Goal: Task Accomplishment & Management: Complete application form

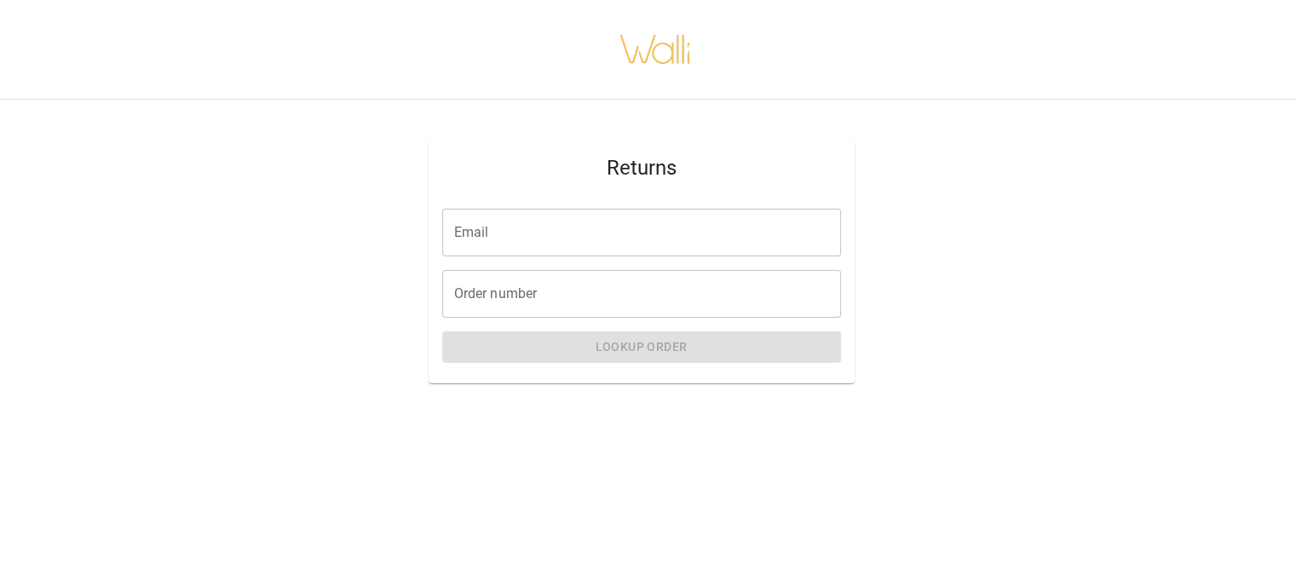
click at [468, 228] on div "Email Email" at bounding box center [641, 233] width 399 height 48
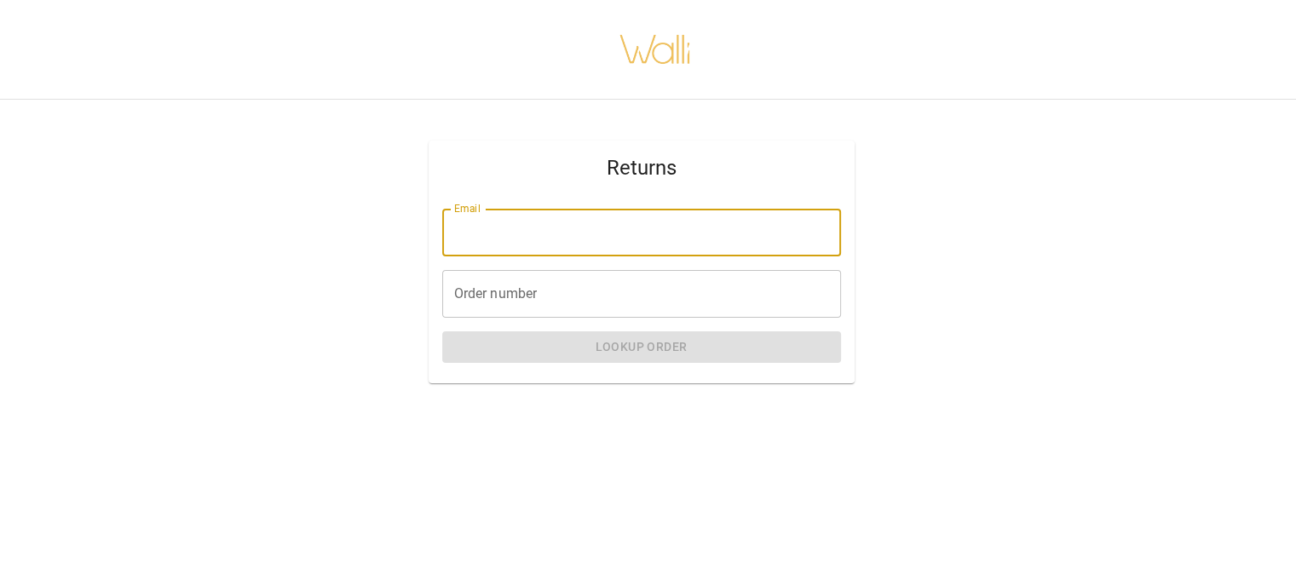
type input "**********"
click at [551, 296] on input "Order number" at bounding box center [641, 294] width 399 height 48
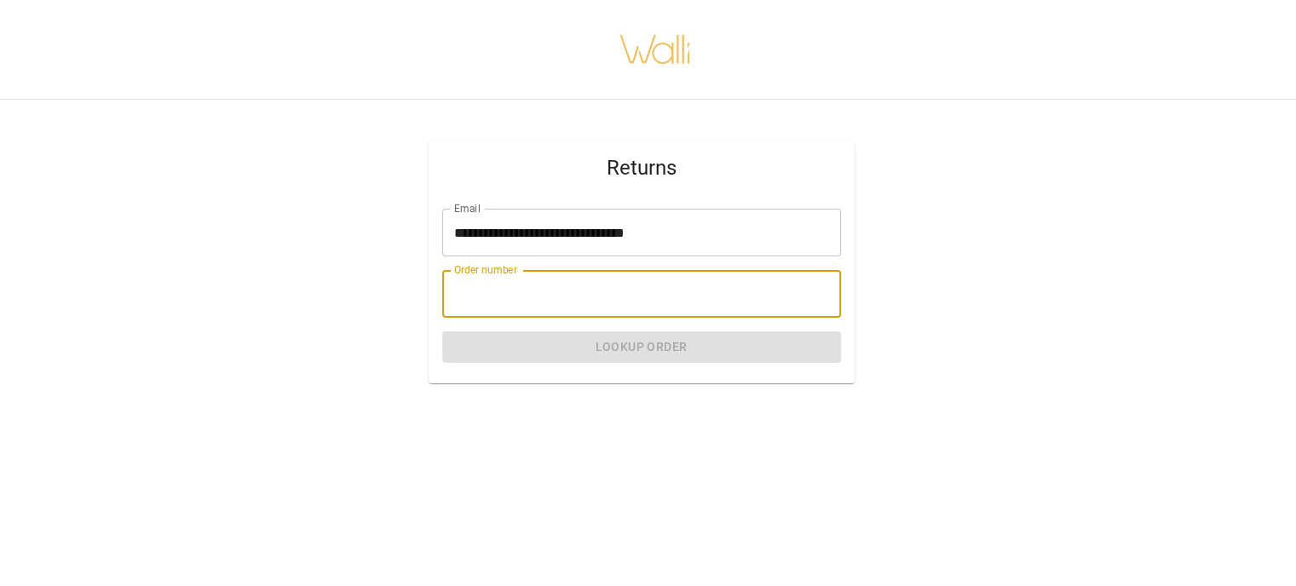
type input "*******"
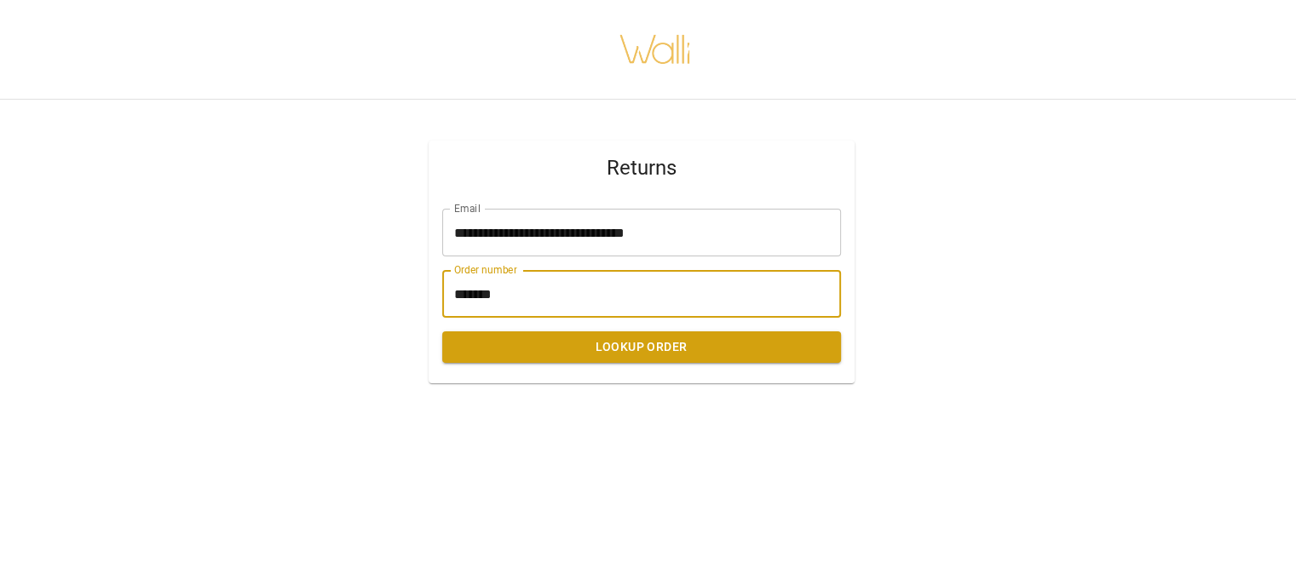
click at [570, 342] on button "Lookup Order" at bounding box center [641, 348] width 399 height 32
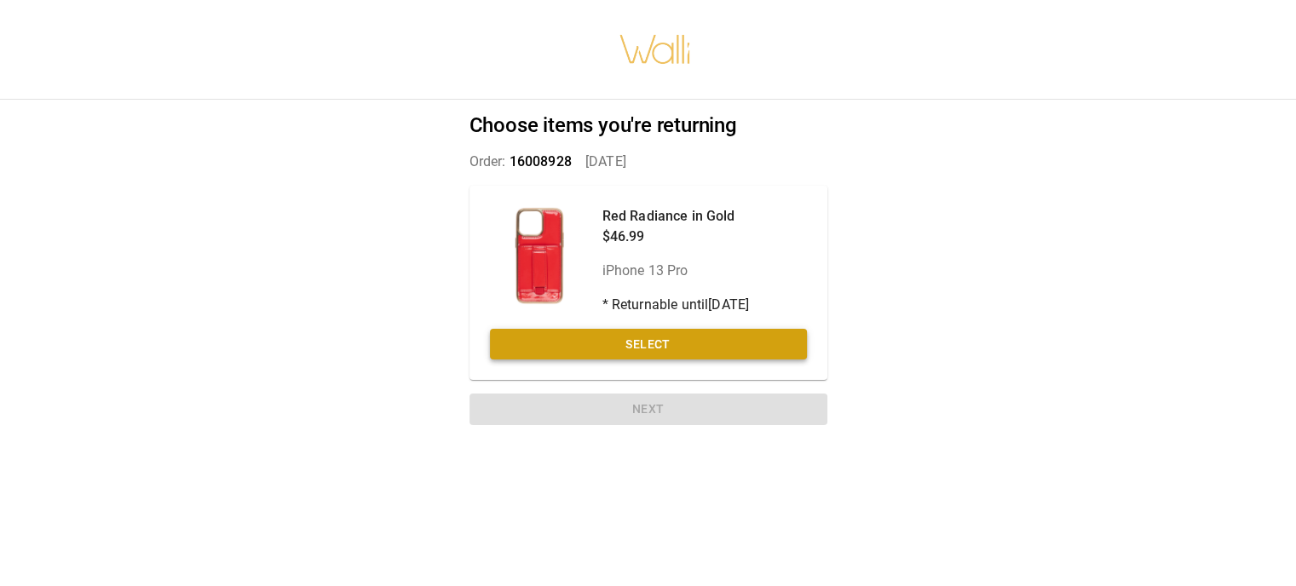
click at [631, 342] on button "Select" at bounding box center [648, 345] width 317 height 32
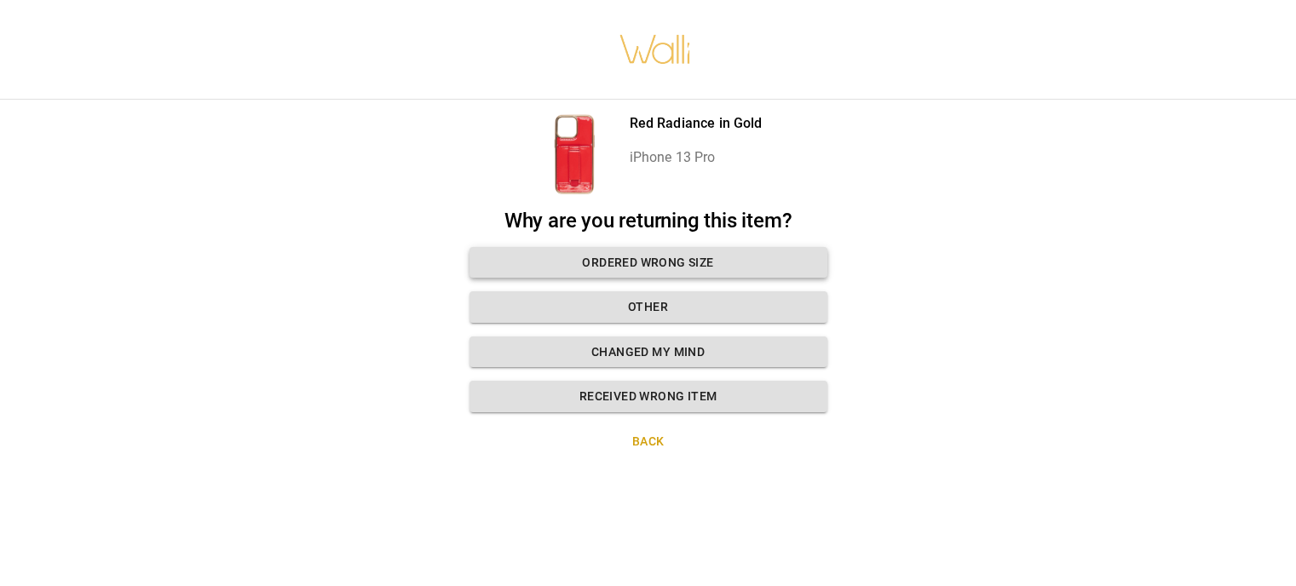
click at [690, 258] on button "Ordered wrong size" at bounding box center [649, 263] width 358 height 32
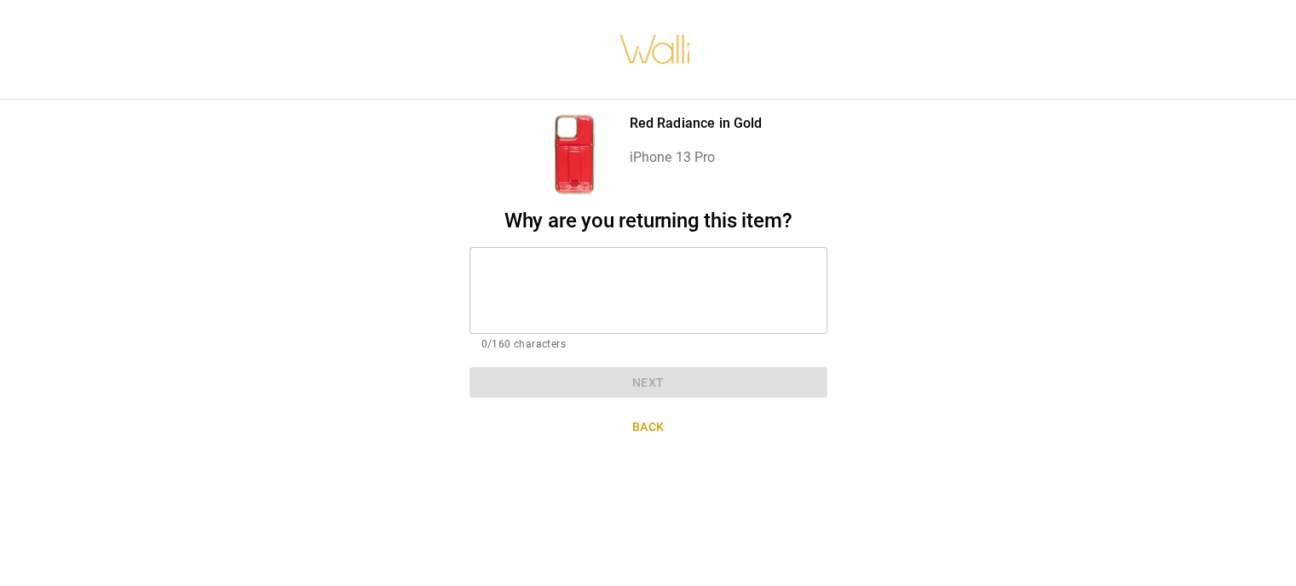
click at [662, 276] on textarea at bounding box center [649, 290] width 334 height 59
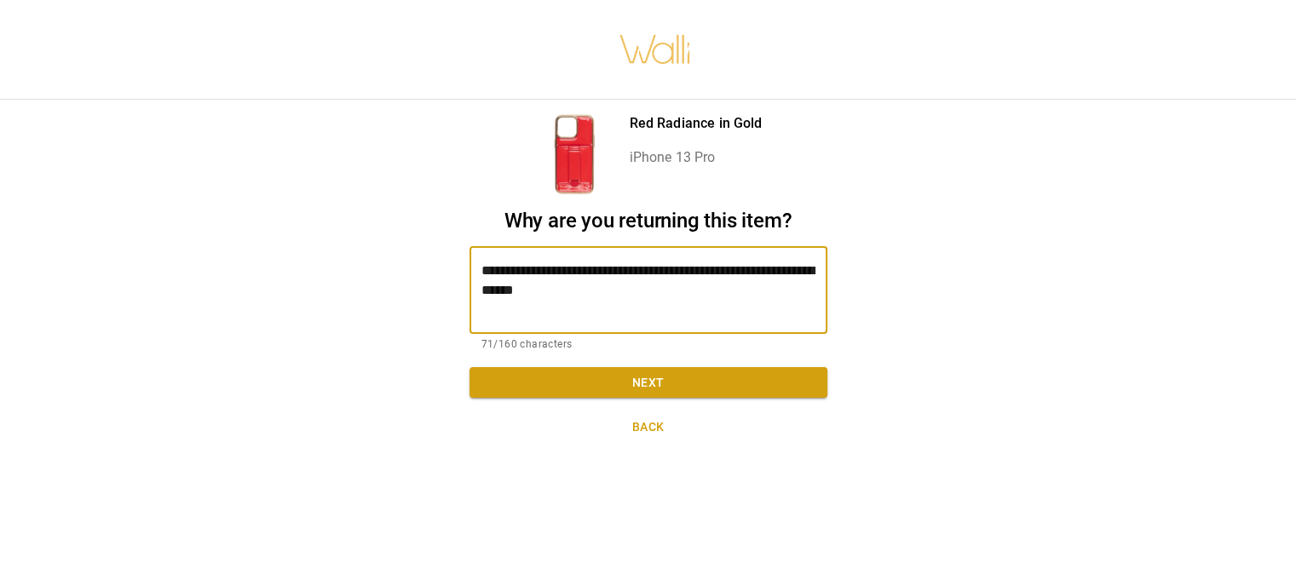
type textarea "**********"
click at [662, 390] on button "Next" at bounding box center [649, 383] width 358 height 32
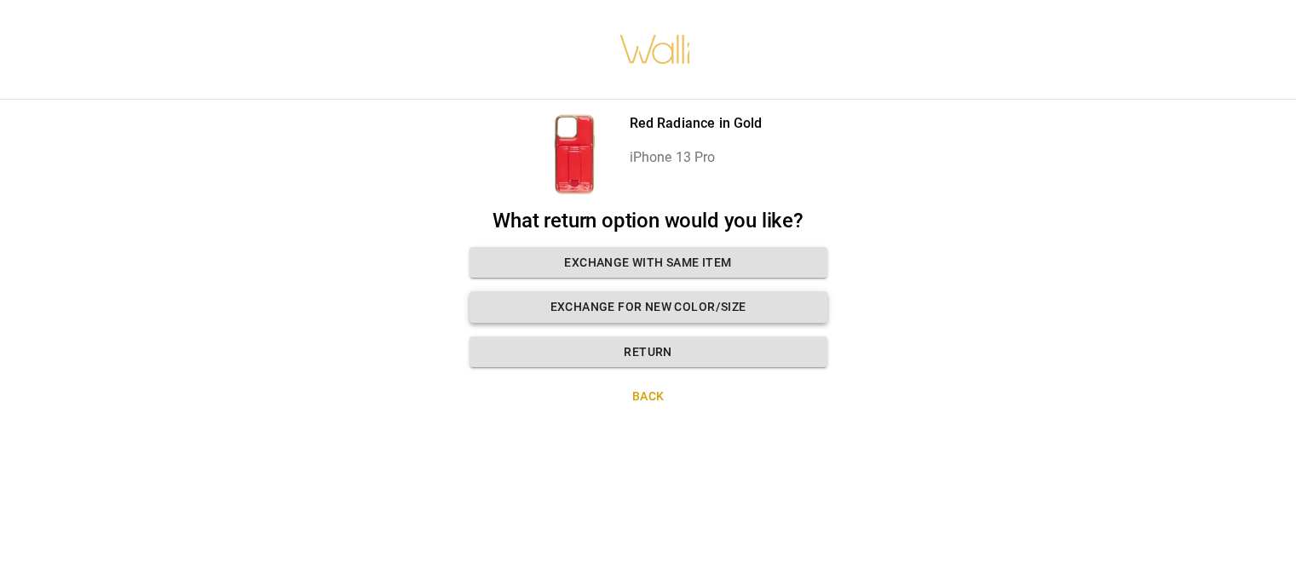
click at [649, 309] on button "Exchange for new color/size" at bounding box center [649, 307] width 358 height 32
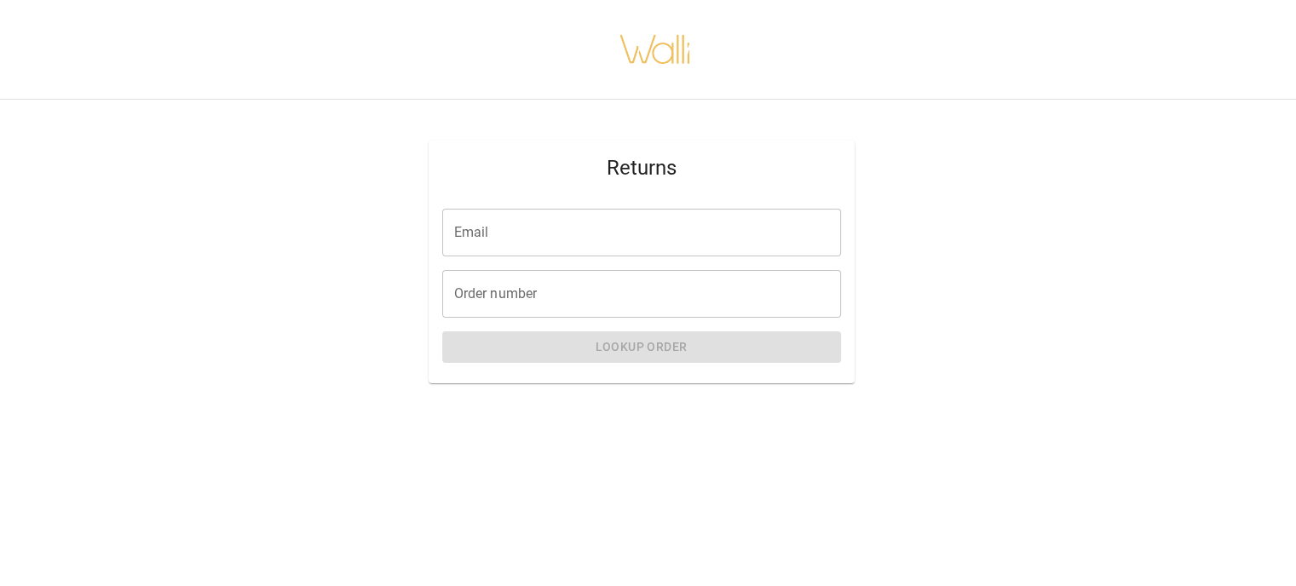
click at [491, 241] on input "Email" at bounding box center [641, 233] width 399 height 48
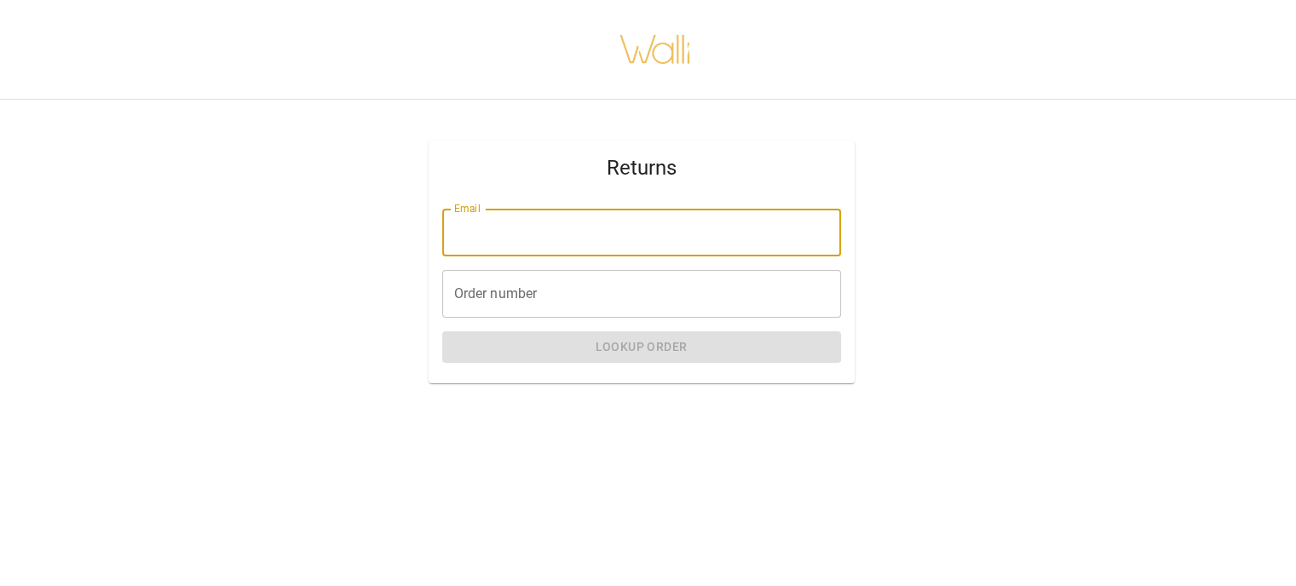
type input "**********"
click at [561, 298] on input "Order number" at bounding box center [641, 294] width 399 height 48
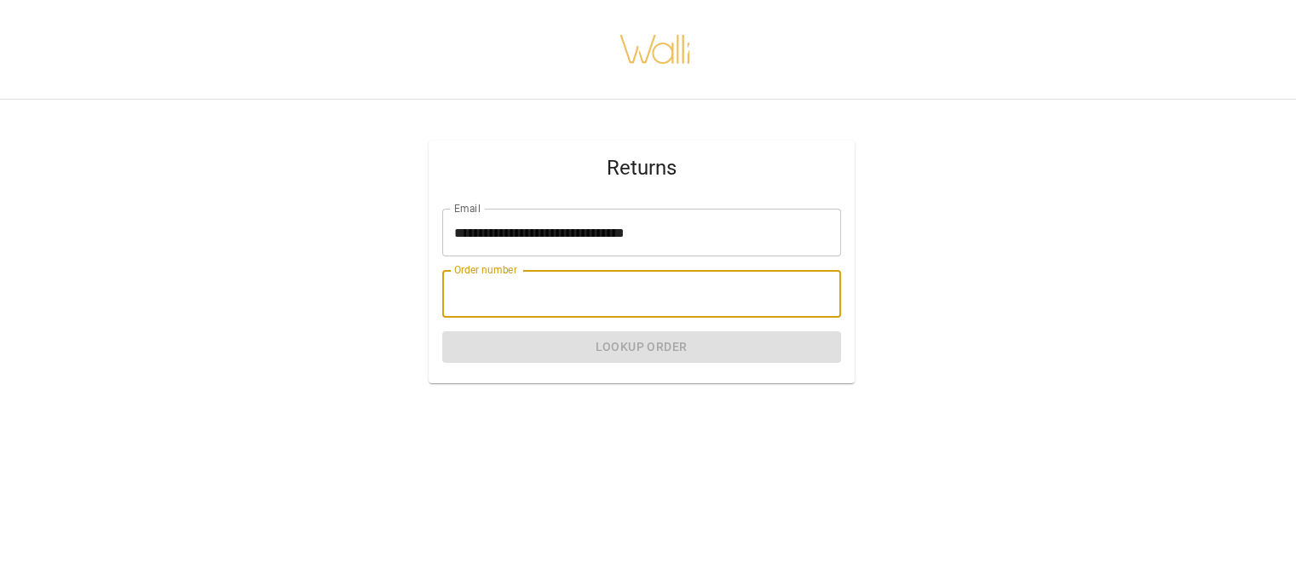
type input "*******"
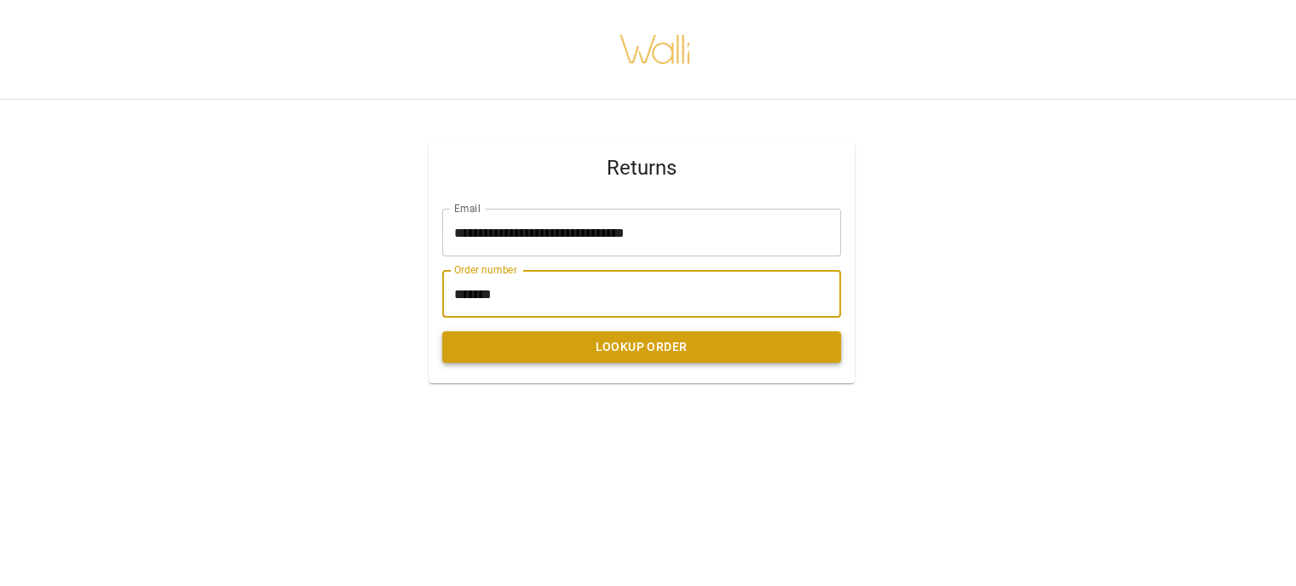
click at [600, 346] on button "Lookup Order" at bounding box center [641, 348] width 399 height 32
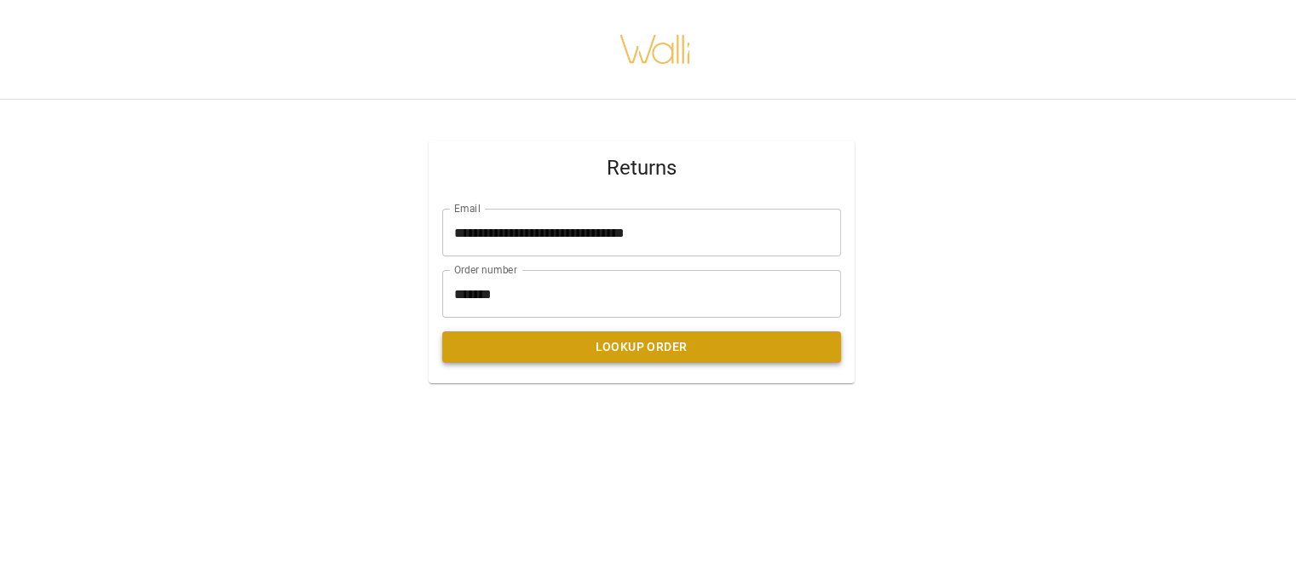
click at [610, 345] on button "Lookup Order" at bounding box center [641, 348] width 399 height 32
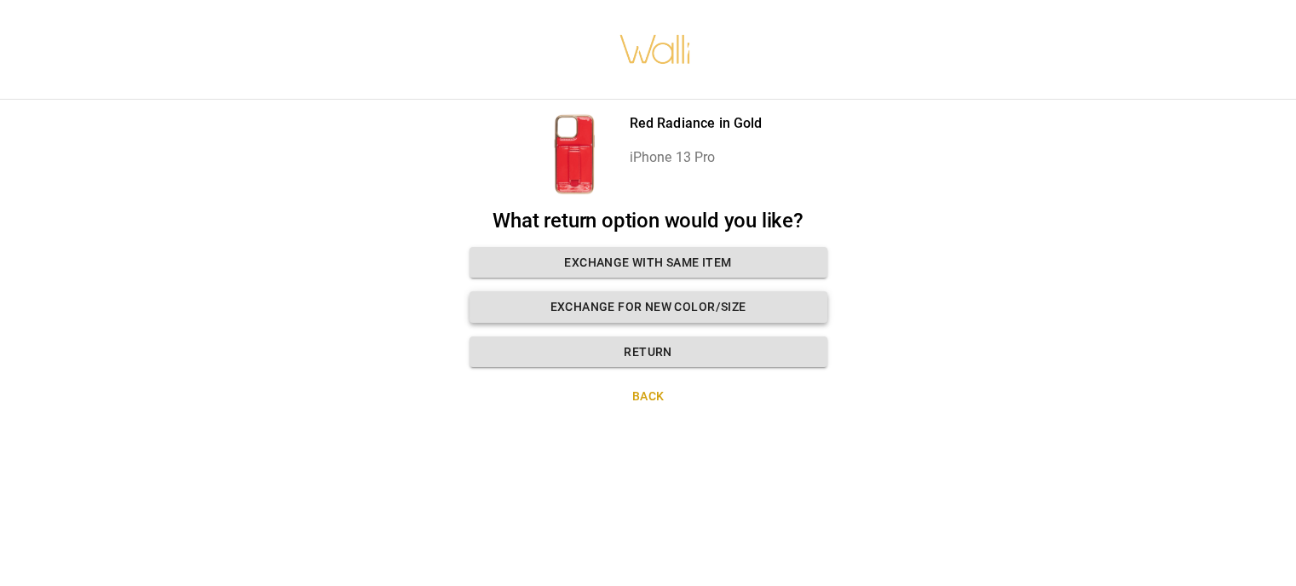
click at [597, 309] on button "Exchange for new color/size" at bounding box center [649, 307] width 358 height 32
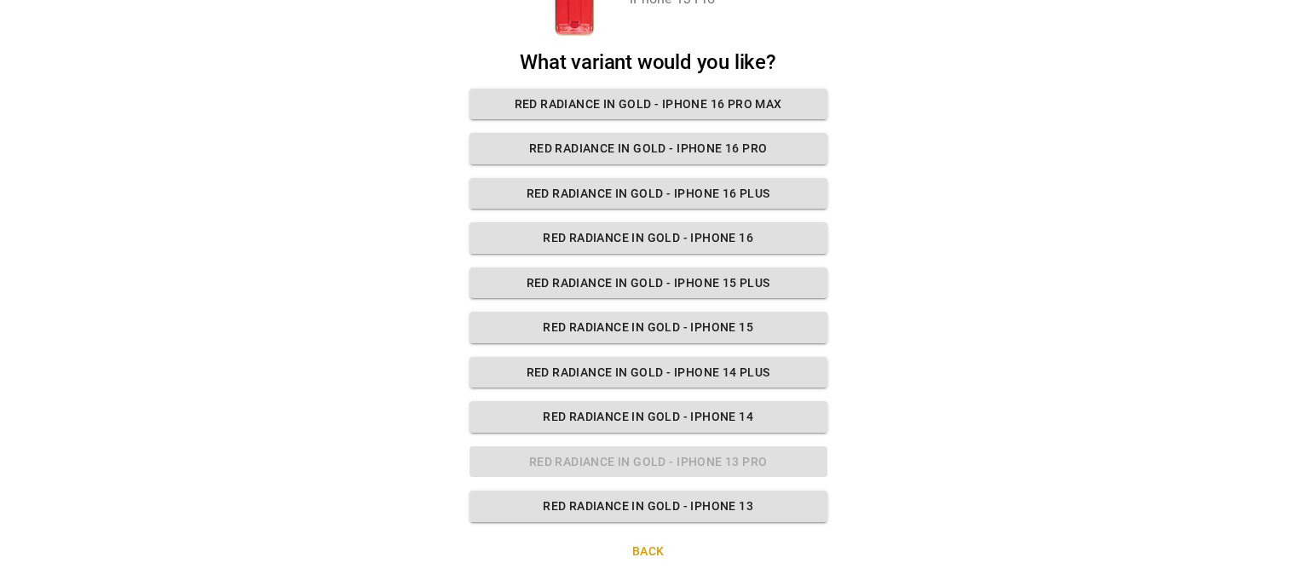
click at [665, 548] on button "Back" at bounding box center [649, 552] width 358 height 32
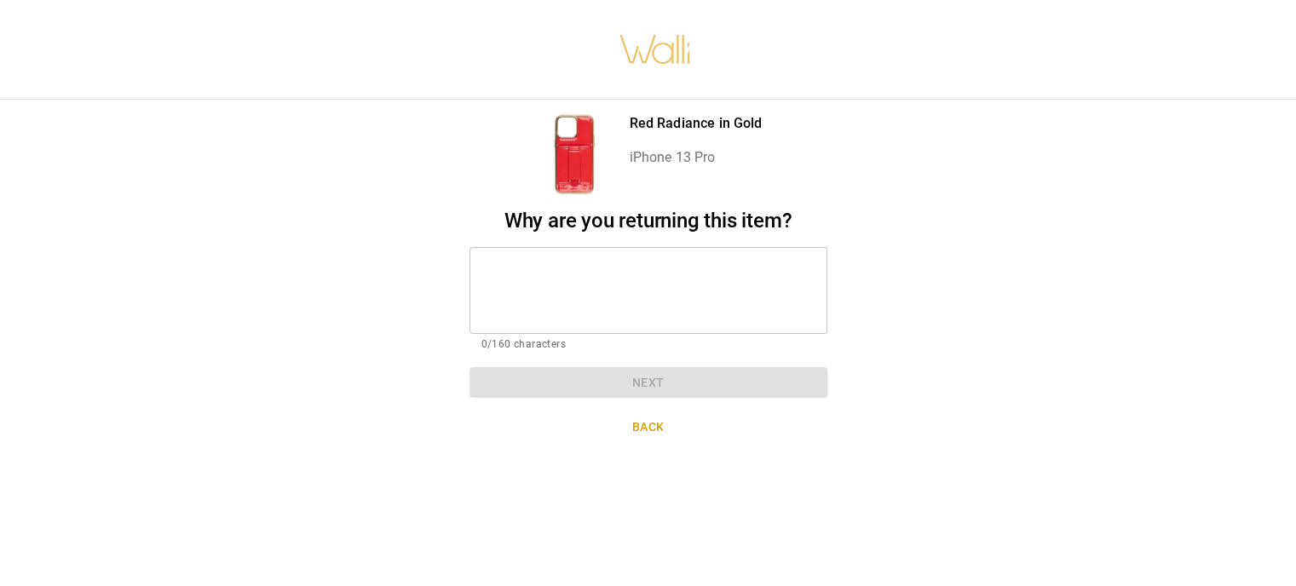
scroll to position [13, 0]
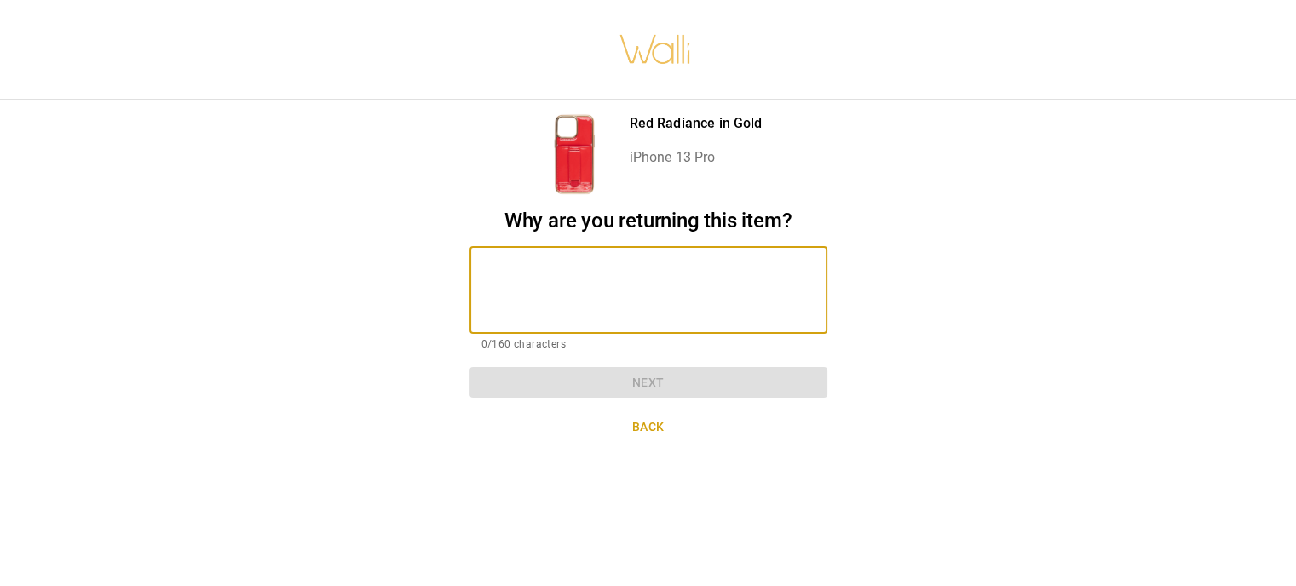
click at [767, 261] on textarea at bounding box center [649, 290] width 334 height 59
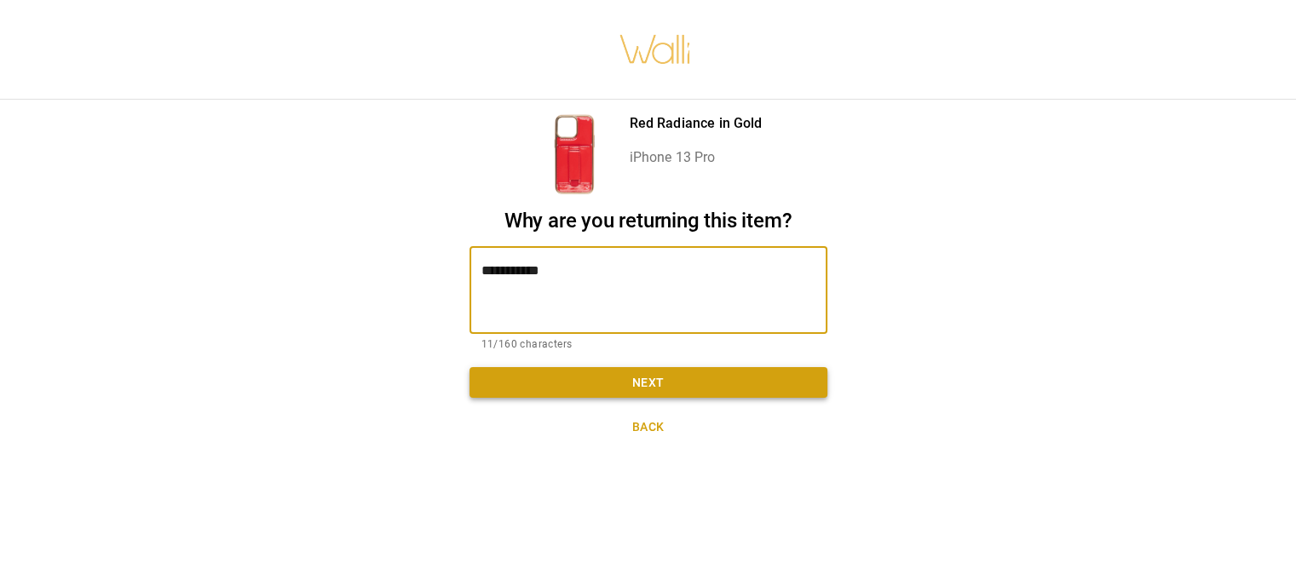
type textarea "**********"
click at [641, 367] on button "Next" at bounding box center [649, 383] width 358 height 32
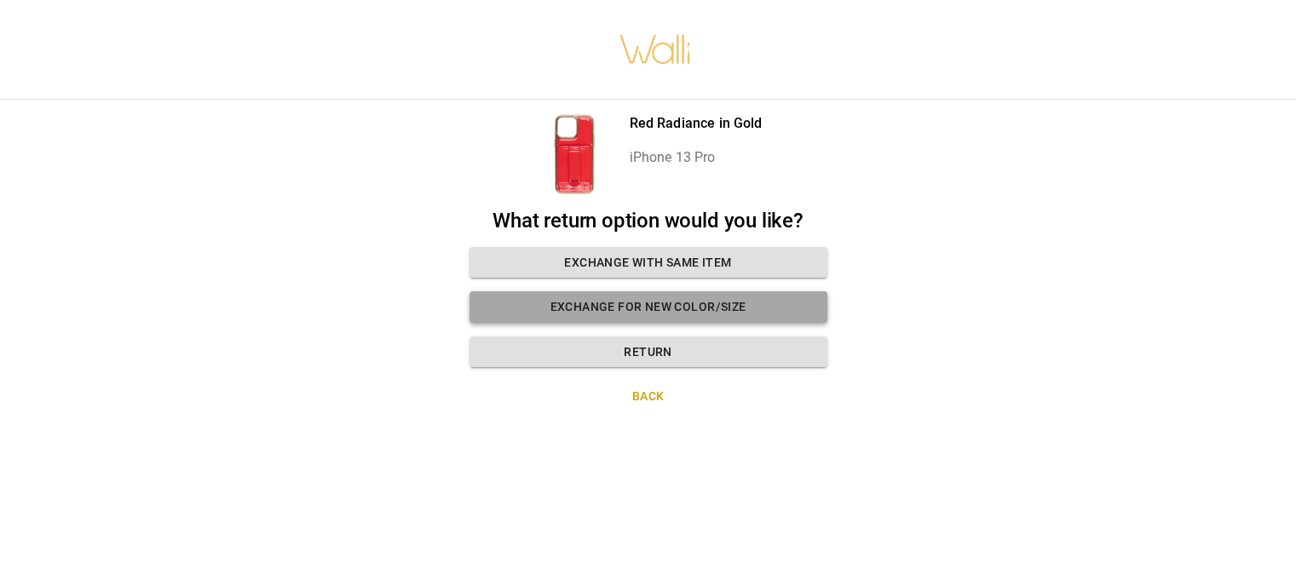
click at [610, 291] on button "Exchange for new color/size" at bounding box center [649, 307] width 358 height 32
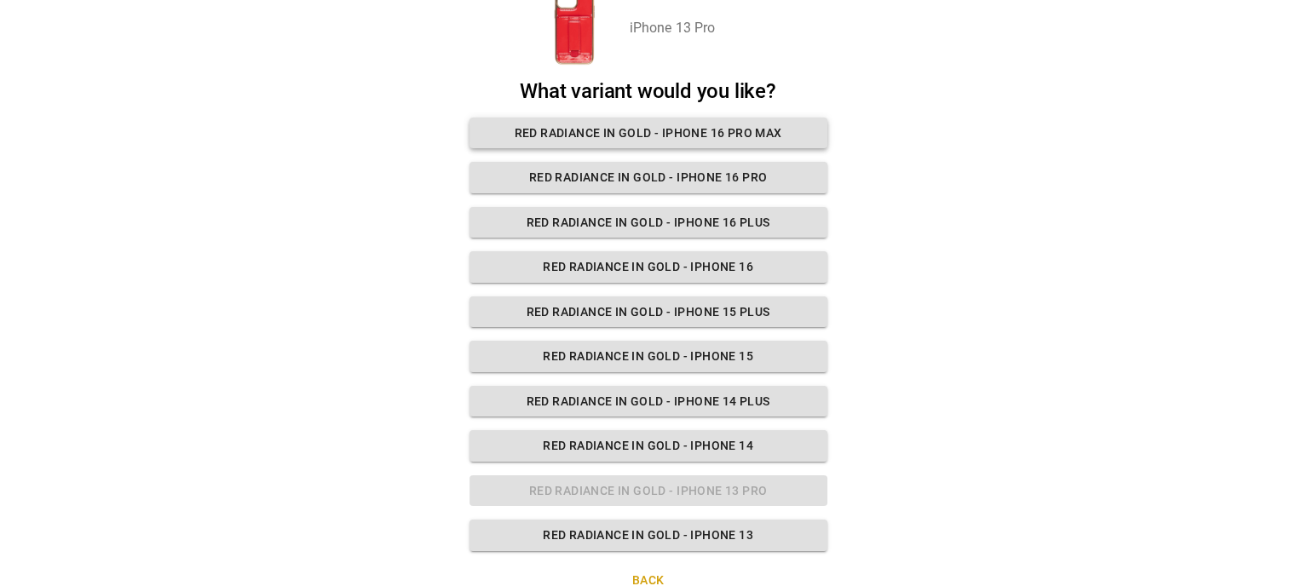
scroll to position [147, 0]
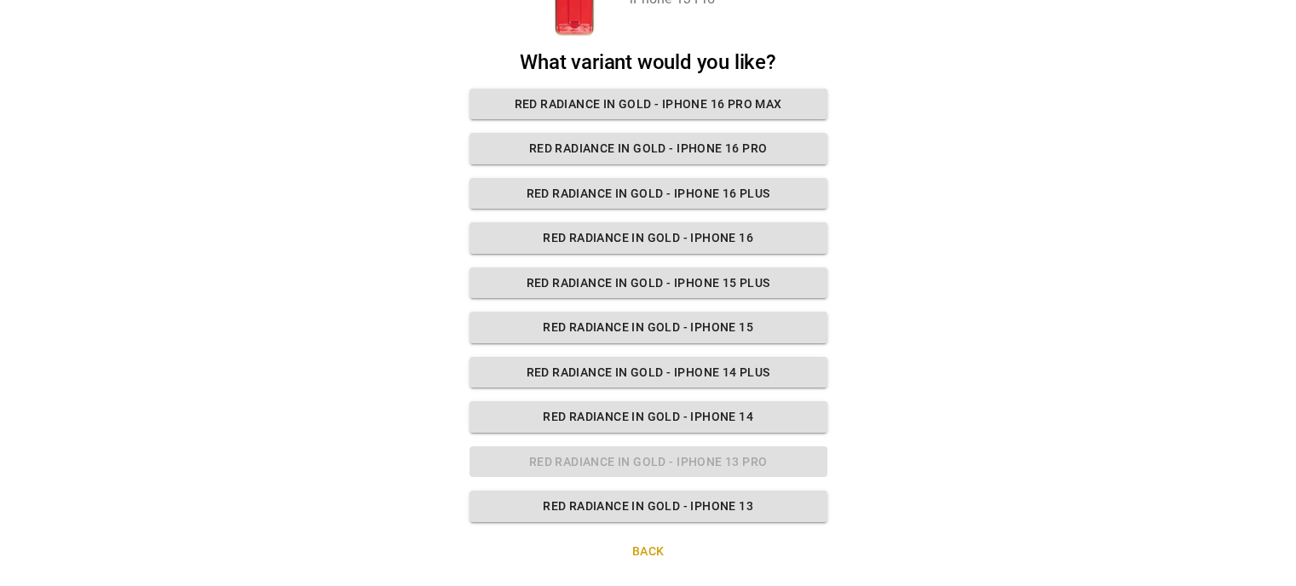
click at [648, 554] on button "Back" at bounding box center [649, 552] width 358 height 32
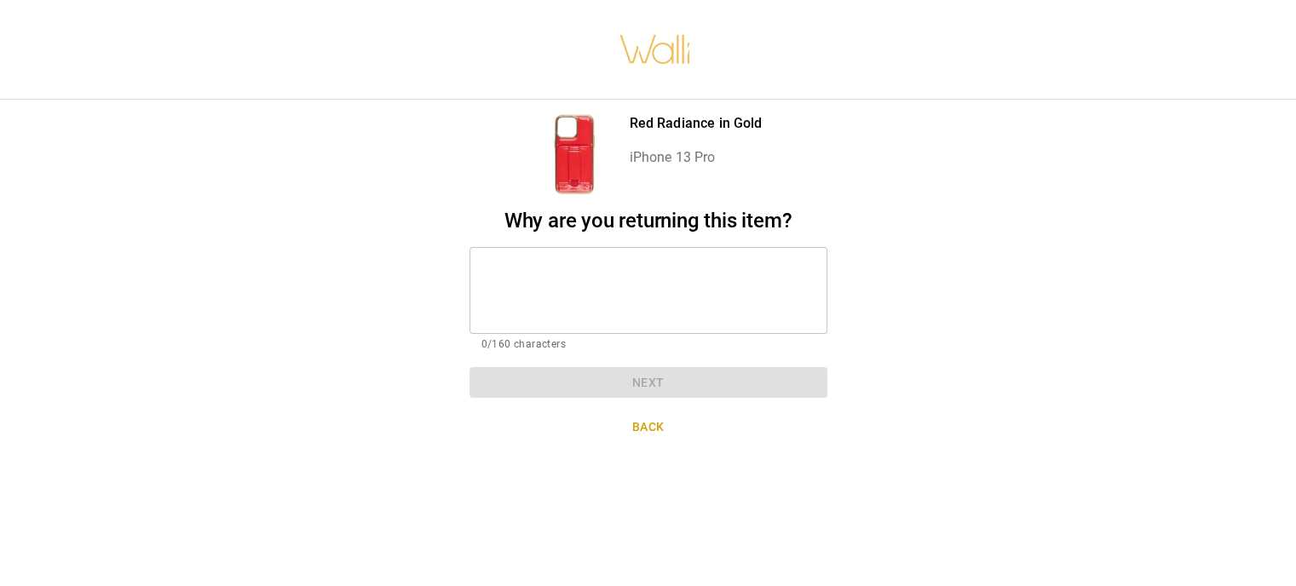
scroll to position [13, 0]
click at [648, 412] on button "Back" at bounding box center [649, 428] width 358 height 32
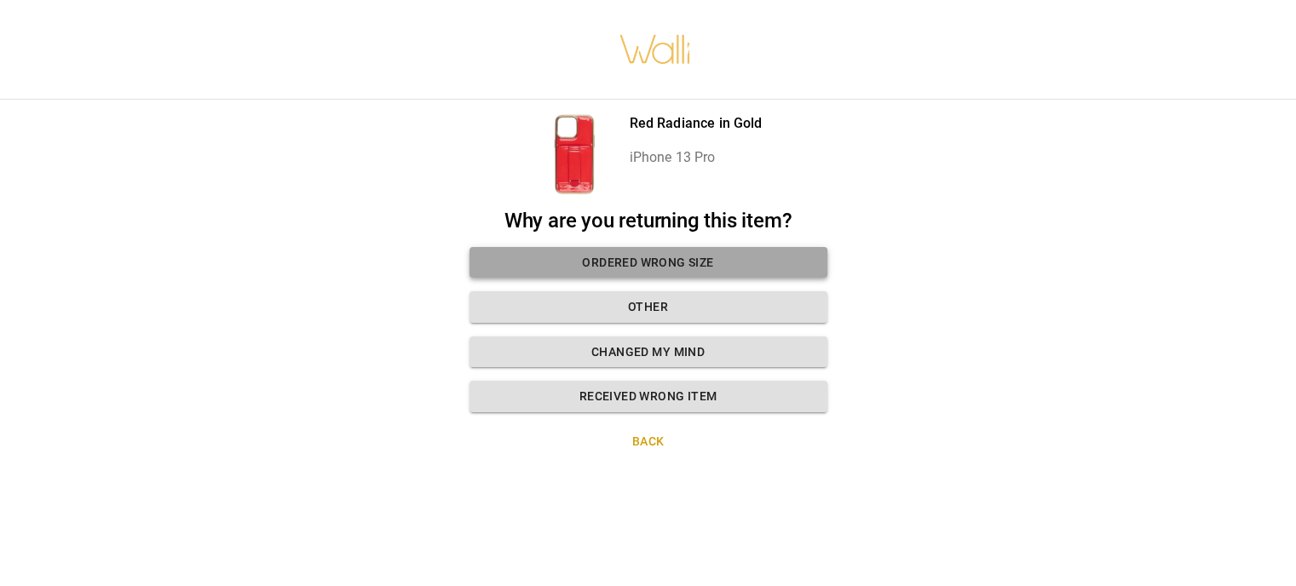
click at [653, 247] on button "Ordered wrong size" at bounding box center [649, 263] width 358 height 32
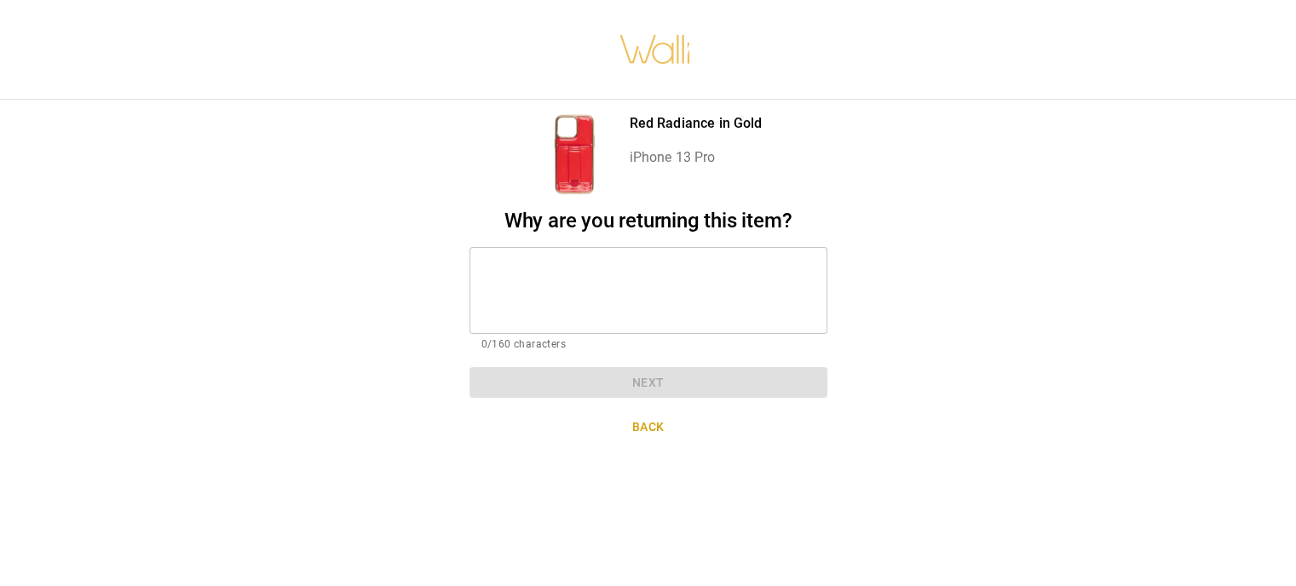
click at [655, 261] on textarea at bounding box center [649, 290] width 334 height 59
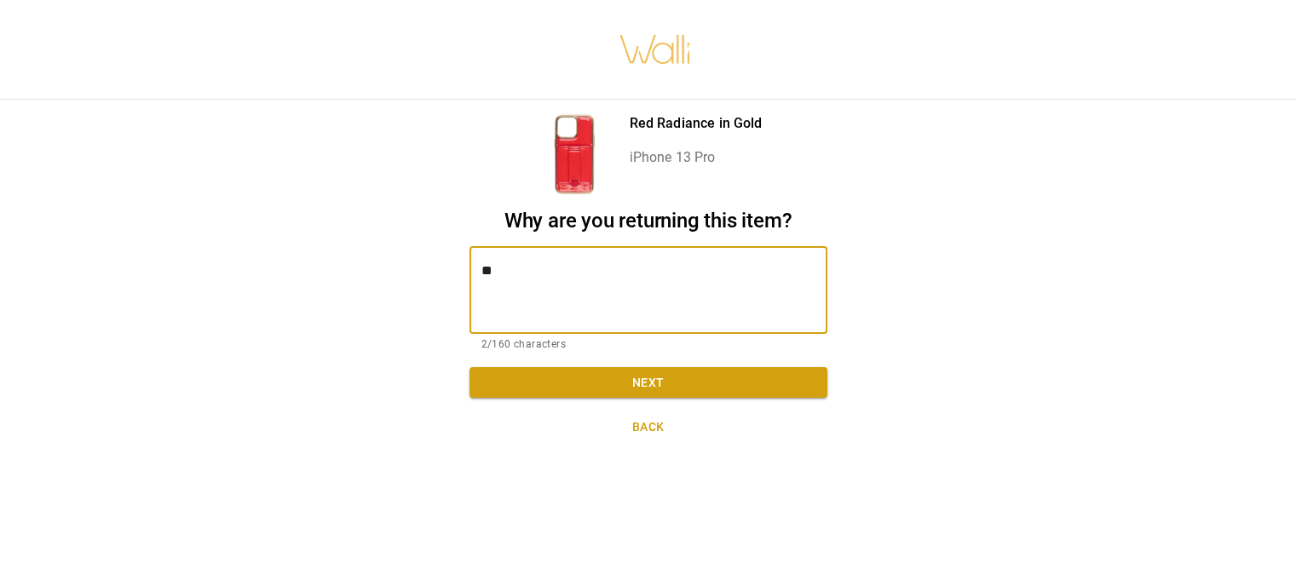
type textarea "*"
type textarea "**********"
click at [640, 378] on button "Next" at bounding box center [649, 383] width 358 height 32
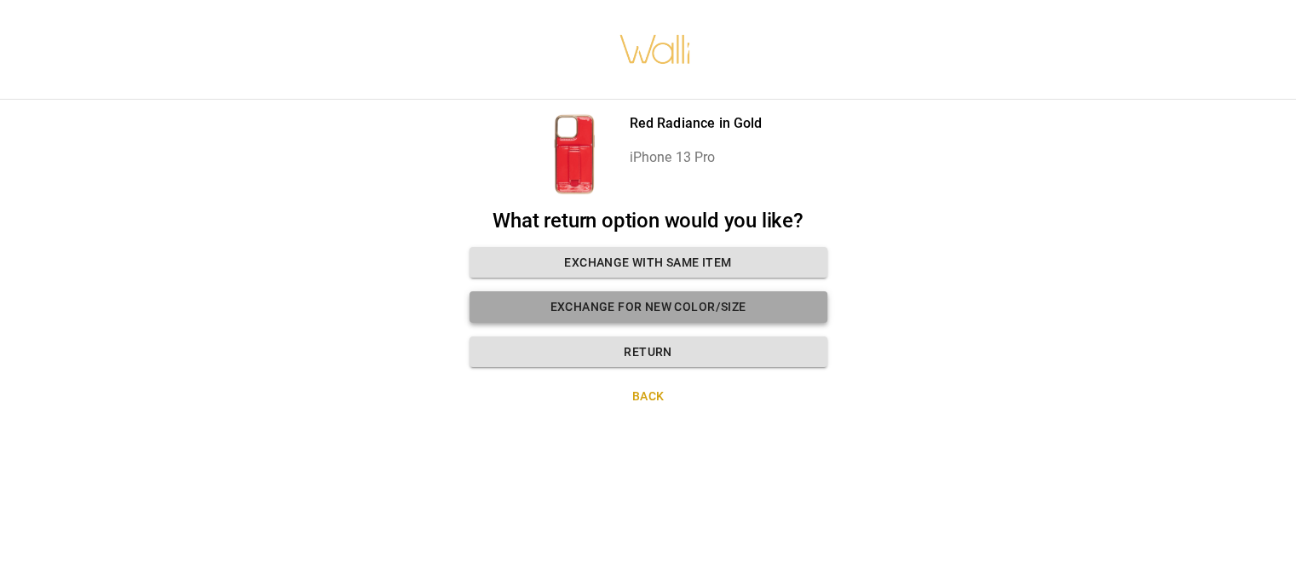
click at [660, 291] on button "Exchange for new color/size" at bounding box center [649, 307] width 358 height 32
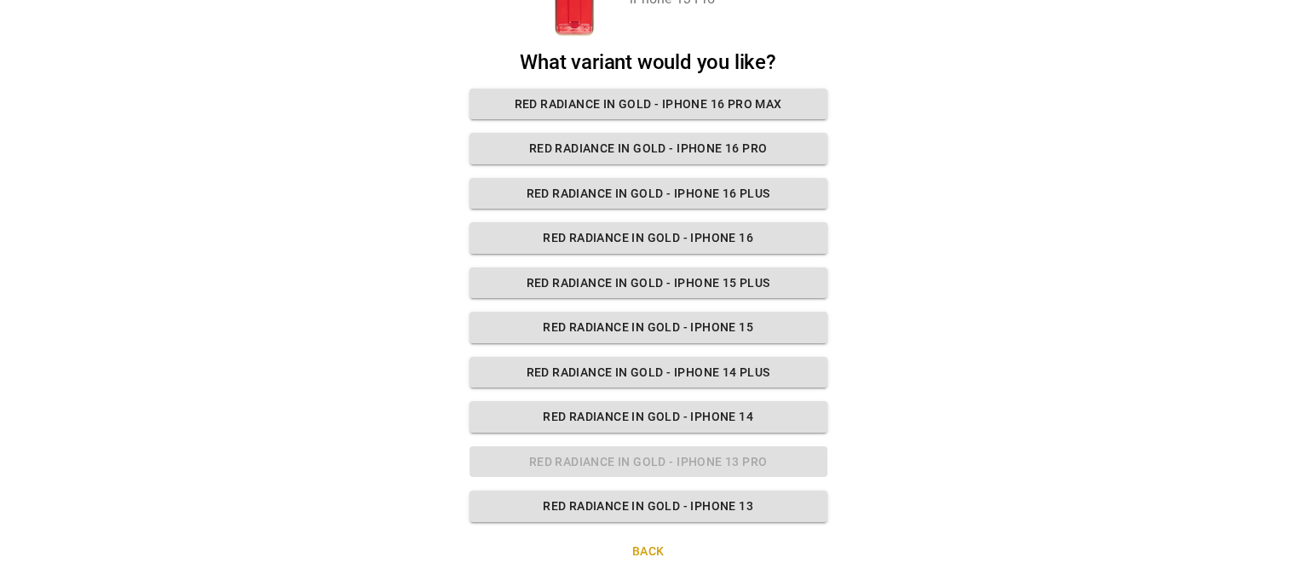
scroll to position [147, 0]
click at [679, 500] on button "Red Radiance in Gold - iPhone 13" at bounding box center [649, 507] width 358 height 32
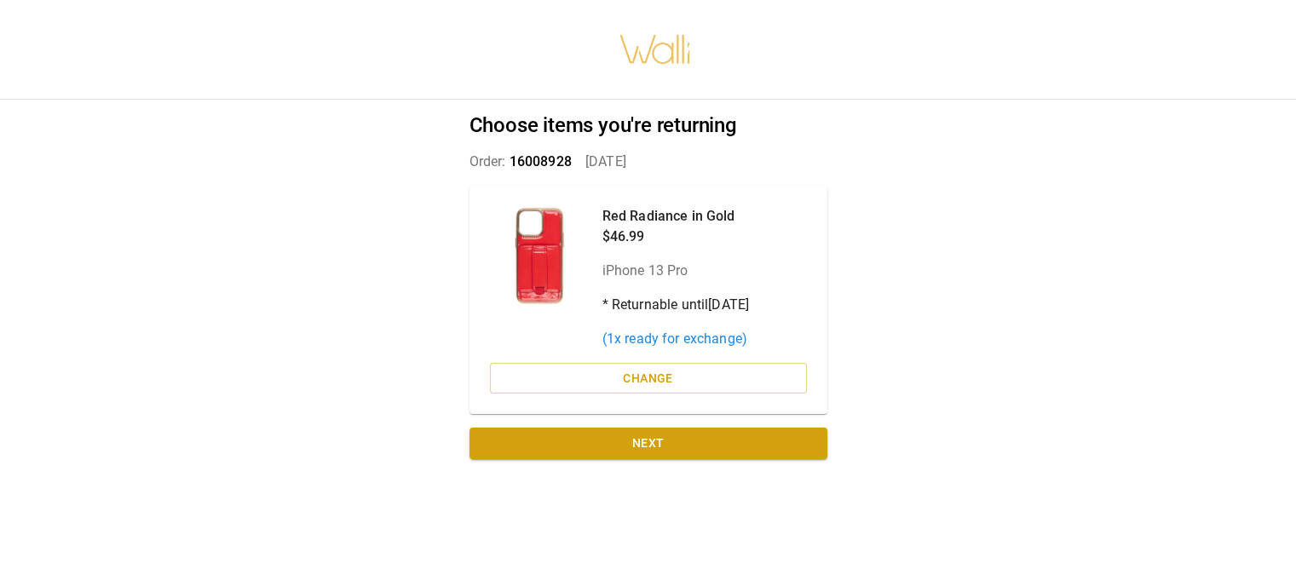
scroll to position [13, 0]
